Goal: Transaction & Acquisition: Purchase product/service

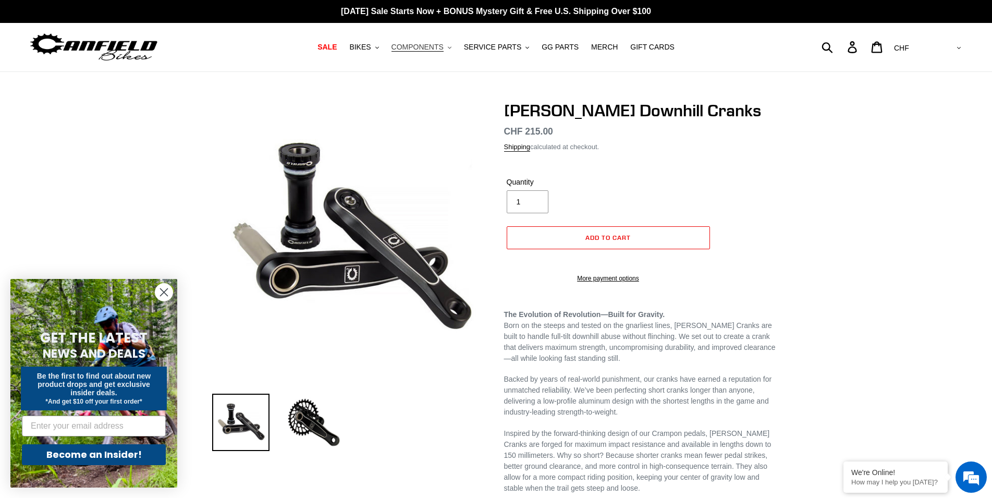
click at [443, 50] on span "COMPONENTS" at bounding box center [417, 47] width 52 height 9
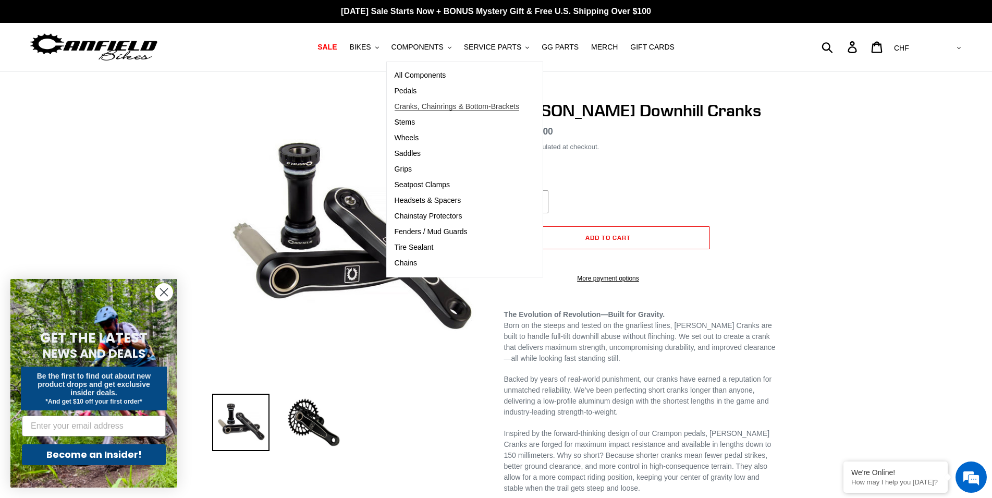
click at [424, 106] on span "Cranks, Chainrings & Bottom-Brackets" at bounding box center [456, 106] width 125 height 9
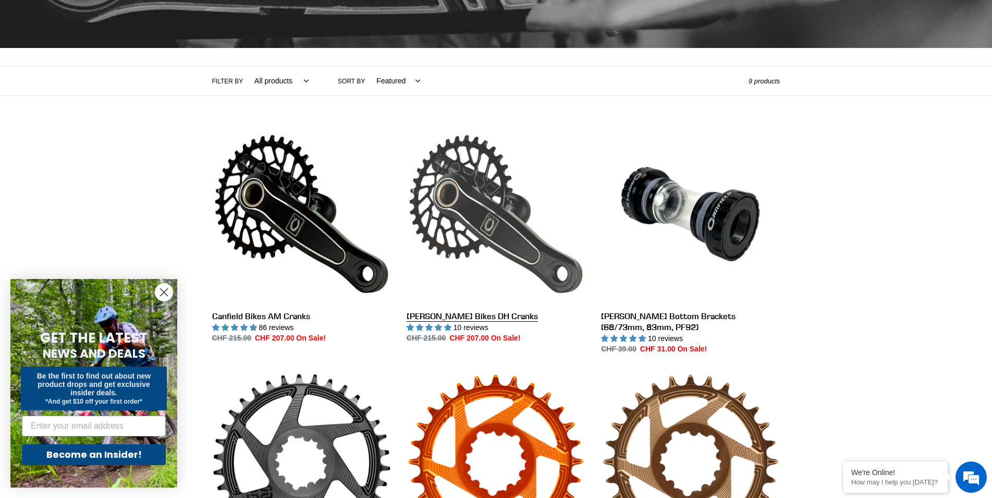
click at [551, 273] on link "Canfield Bikes DH Cranks" at bounding box center [495, 234] width 179 height 219
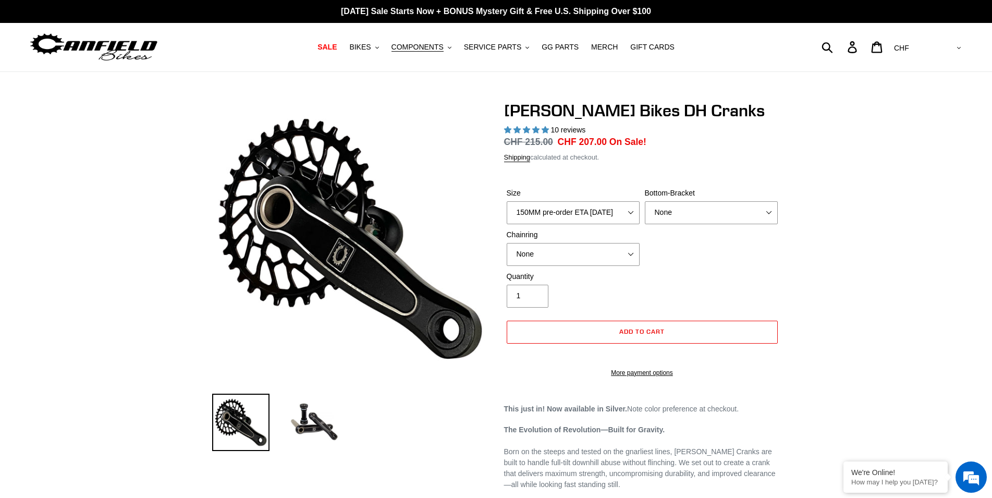
select select "highest-rating"
click at [506, 201] on select "150MM pre-order ETA 9/30/25 155MM pre-order ETA 9/30/25 160MM pre-order ETA 9/3…" at bounding box center [572, 212] width 133 height 23
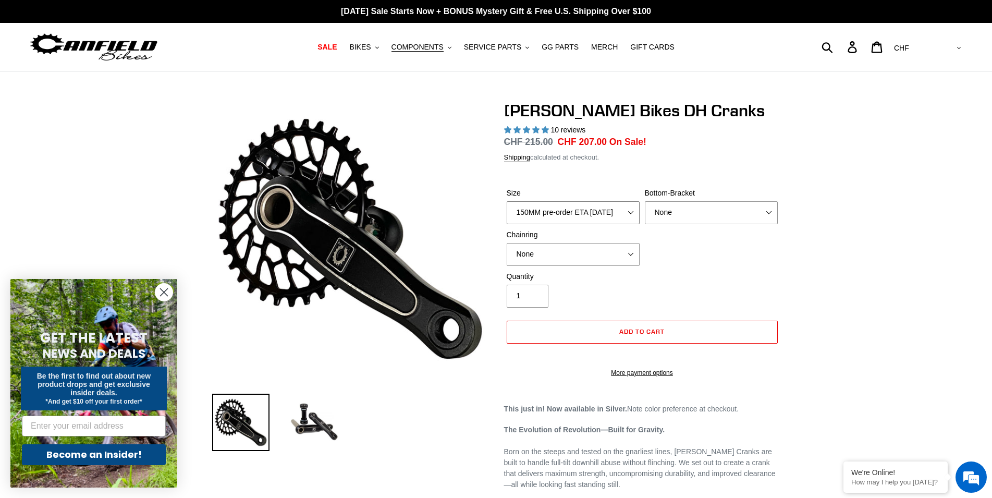
select select "155MM pre-order ETA 9/30/25"
click option "155MM pre-order ETA 9/30/25" at bounding box center [0, 0] width 0 height 0
click at [506, 243] on select "None 34t Round" at bounding box center [572, 254] width 133 height 23
click at [717, 270] on div "Size 150MM pre-order ETA 9/30/25 155MM pre-order ETA 9/30/25 160MM pre-order ET…" at bounding box center [642, 229] width 276 height 83
click at [645, 201] on select "None BSA Threaded 83mm" at bounding box center [711, 212] width 133 height 23
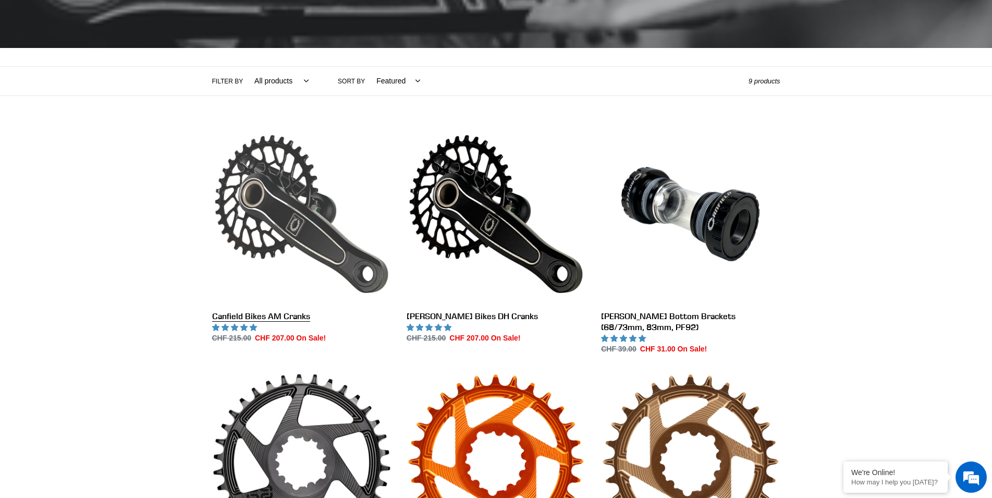
scroll to position [180, 0]
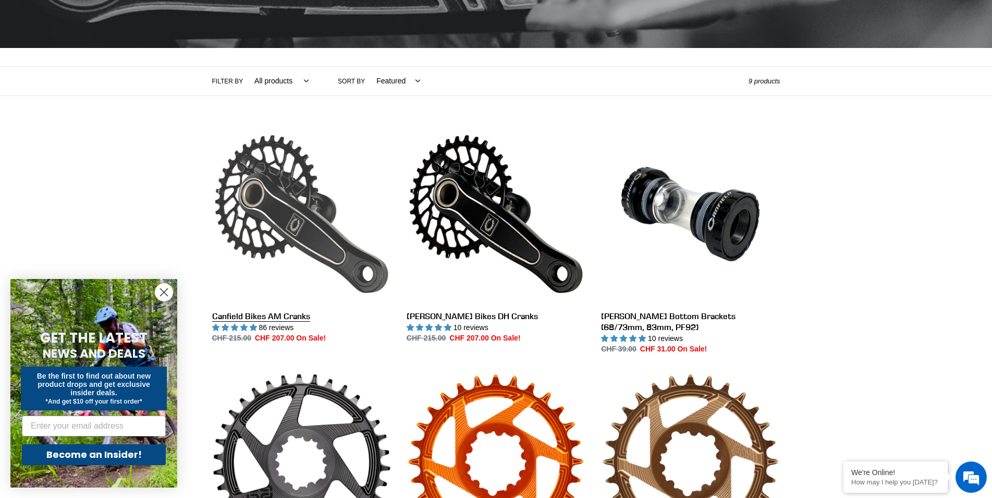
click at [263, 217] on link "Canfield Bikes AM Cranks" at bounding box center [301, 234] width 179 height 219
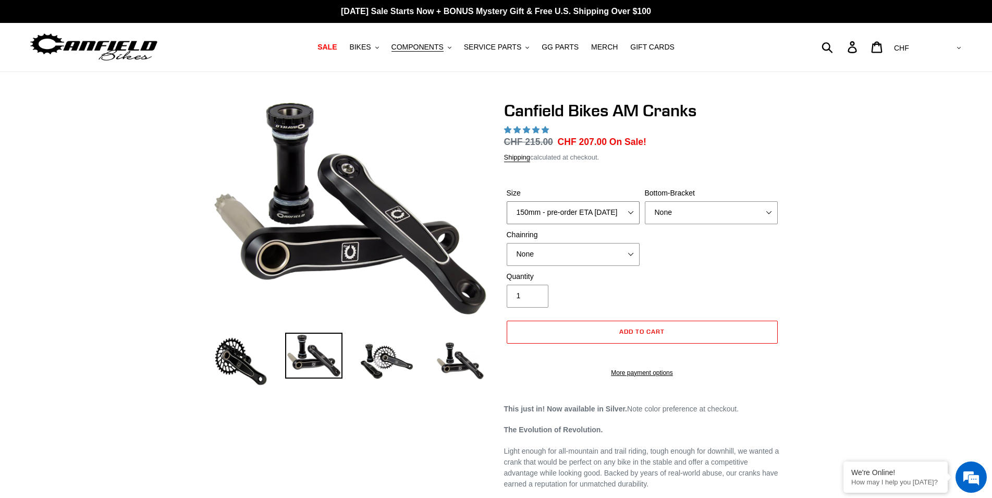
click at [506, 201] on select "150mm - pre-order ETA [DATE] 155mm - pre-order ETA [DATE] 160mm - pre-order ETA…" at bounding box center [572, 212] width 133 height 23
select select "highest-rating"
select select "155mm - pre-order ETA [DATE]"
click option "155mm - pre-order ETA [DATE]" at bounding box center [0, 0] width 0 height 0
click at [645, 201] on select "None BSA Threaded 68/73mm Press Fit PF92" at bounding box center [711, 212] width 133 height 23
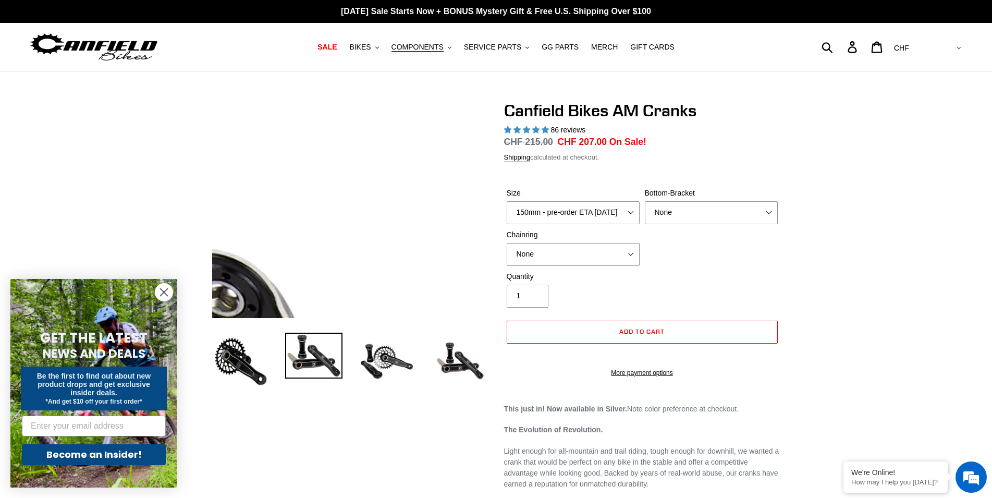
click at [400, 113] on img at bounding box center [229, 436] width 937 height 731
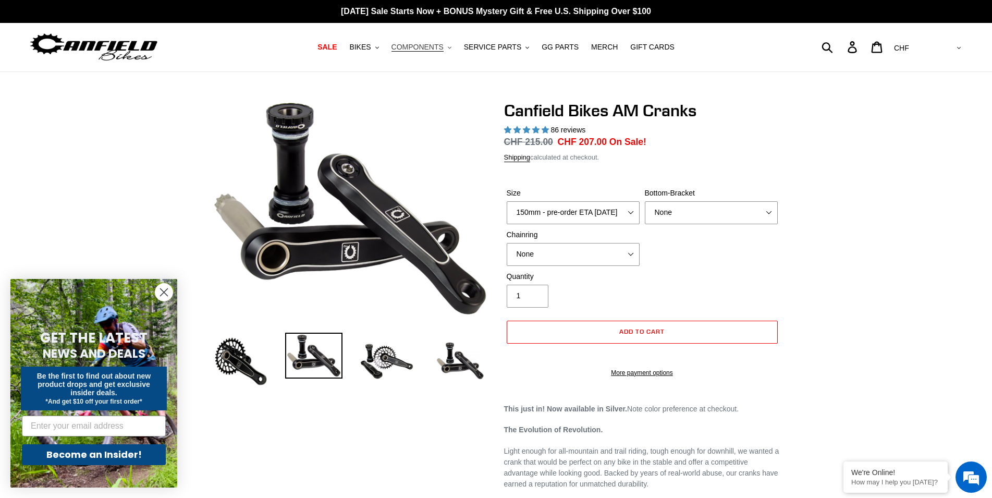
click at [431, 43] on span "COMPONENTS" at bounding box center [417, 47] width 52 height 9
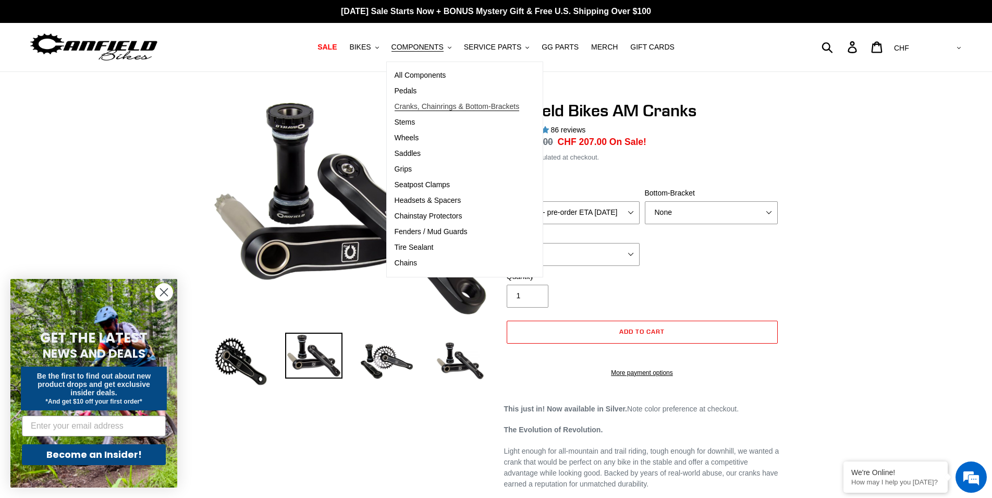
click at [437, 102] on span "Cranks, Chainrings & Bottom-Brackets" at bounding box center [456, 106] width 125 height 9
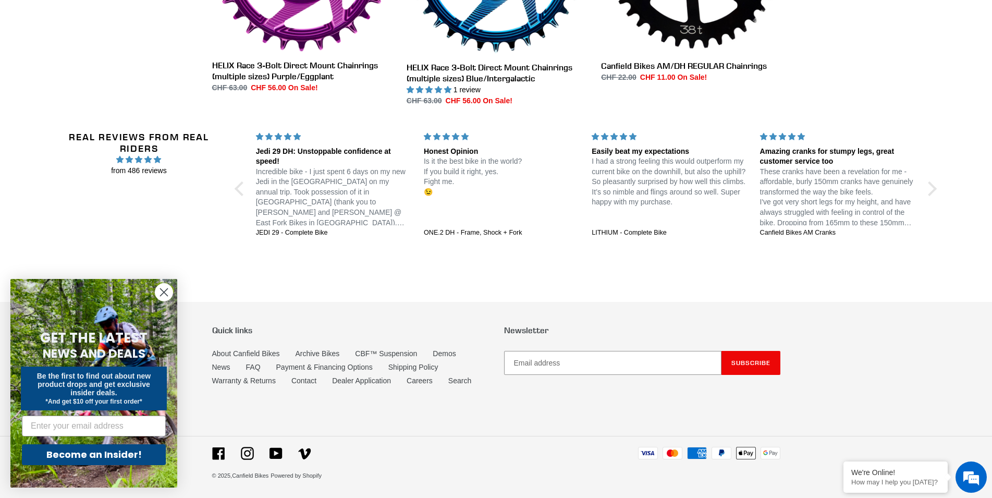
scroll to position [765, 0]
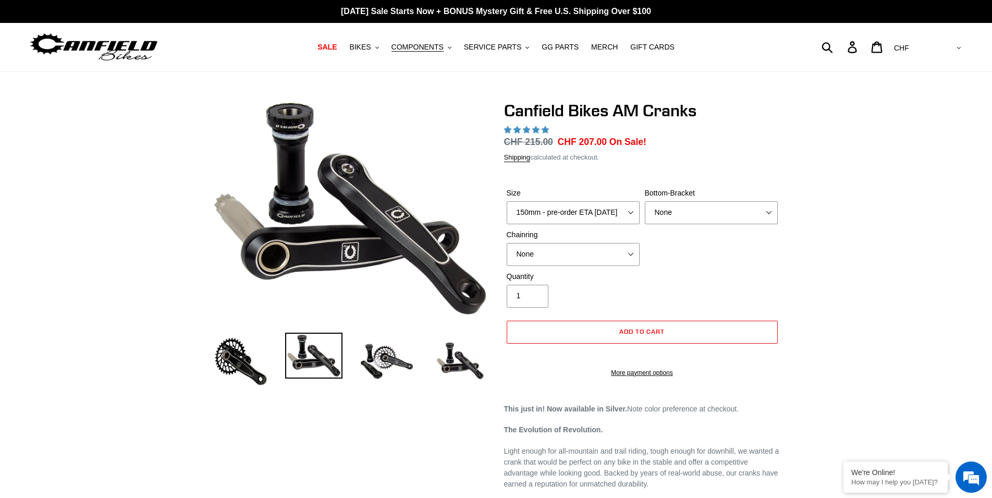
select select "155mm - pre-order ETA [DATE]"
select select "highest-rating"
